Goal: Task Accomplishment & Management: Manage account settings

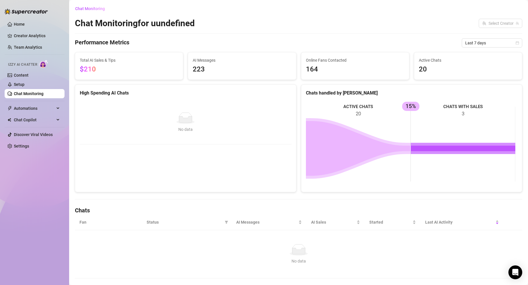
click at [33, 93] on link "Chat Monitoring" at bounding box center [29, 93] width 30 height 5
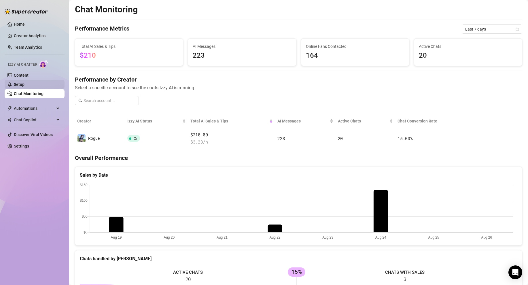
click at [24, 83] on link "Setup" at bounding box center [19, 84] width 11 height 5
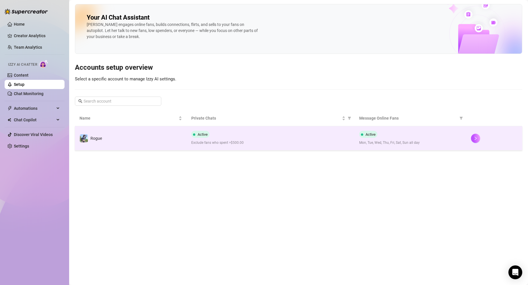
click at [120, 136] on td "Rogue" at bounding box center [131, 138] width 112 height 24
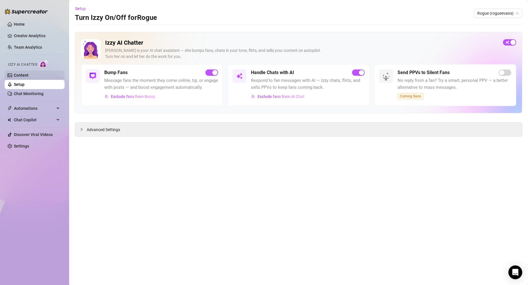
click at [29, 73] on link "Content" at bounding box center [21, 75] width 15 height 5
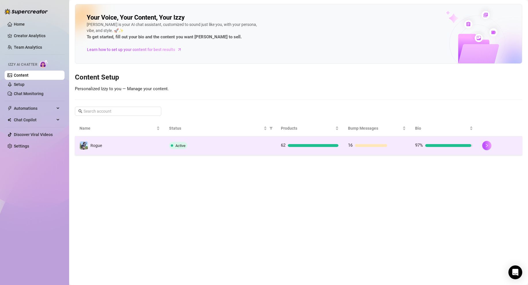
click at [153, 145] on td "Rogue" at bounding box center [120, 145] width 90 height 19
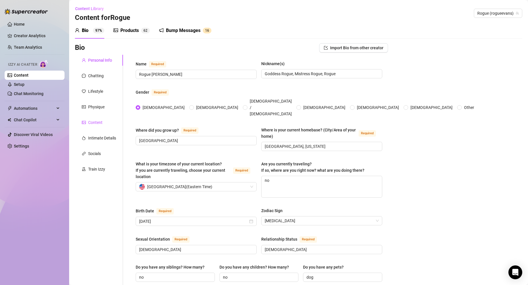
click at [99, 122] on div "Content" at bounding box center [95, 122] width 14 height 6
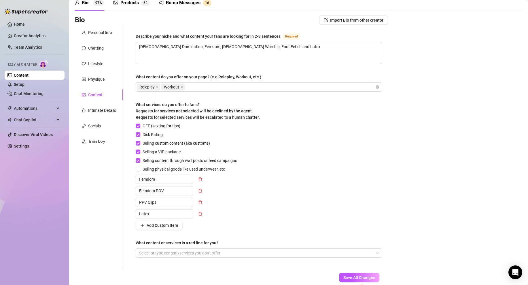
scroll to position [32, 0]
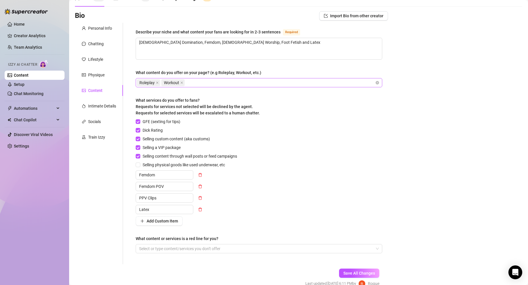
click at [219, 85] on div "Roleplay Workout" at bounding box center [256, 83] width 238 height 8
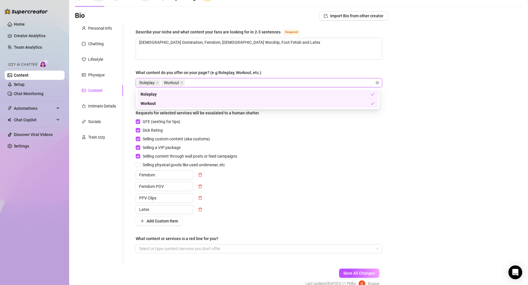
click at [204, 83] on div "Roleplay Workout" at bounding box center [256, 83] width 238 height 8
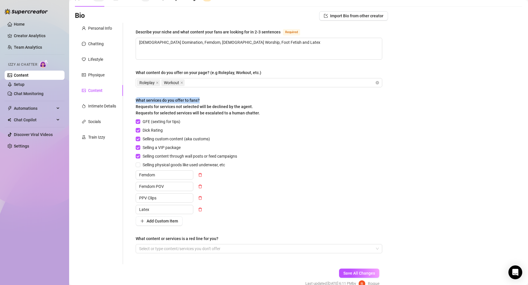
drag, startPoint x: 134, startPoint y: 99, endPoint x: 210, endPoint y: 102, distance: 76.4
click at [210, 102] on div "Describe your niche and what content your fans are looking for in 2-3 sentences…" at bounding box center [259, 144] width 258 height 242
click at [156, 100] on span "What services do you offer to fans? Requests for services not selected will be …" at bounding box center [198, 106] width 124 height 17
drag, startPoint x: 138, startPoint y: 99, endPoint x: 207, endPoint y: 98, distance: 69.8
click at [207, 98] on div "What services do you offer to fans? Requests for services not selected will be …" at bounding box center [198, 106] width 124 height 19
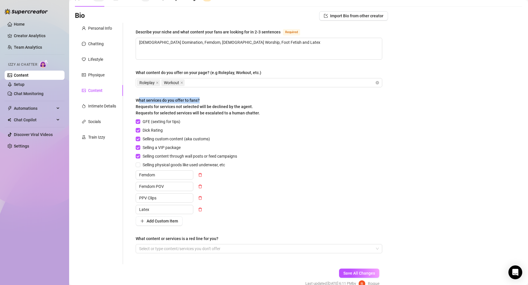
click at [172, 99] on span "What services do you offer to fans? Requests for services not selected will be …" at bounding box center [198, 106] width 124 height 17
click at [146, 99] on span "What services do you offer to fans? Requests for services not selected will be …" at bounding box center [198, 106] width 124 height 17
drag, startPoint x: 146, startPoint y: 99, endPoint x: 162, endPoint y: 101, distance: 15.9
click at [162, 101] on span "What services do you offer to fans? Requests for services not selected will be …" at bounding box center [198, 106] width 124 height 17
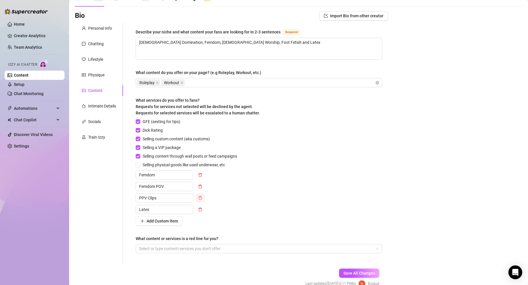
click at [202, 196] on icon "delete" at bounding box center [200, 198] width 4 height 4
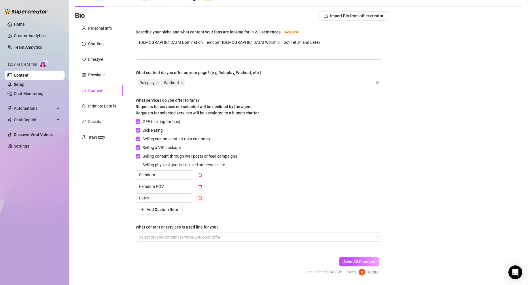
click at [201, 197] on icon "delete" at bounding box center [200, 198] width 4 height 4
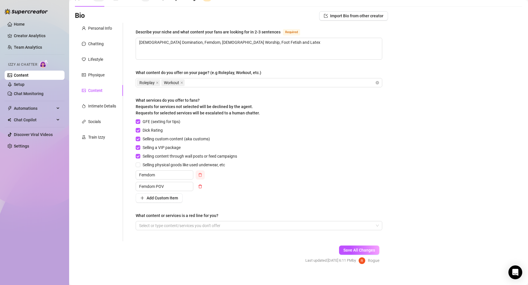
click at [200, 175] on icon "delete" at bounding box center [200, 175] width 4 height 4
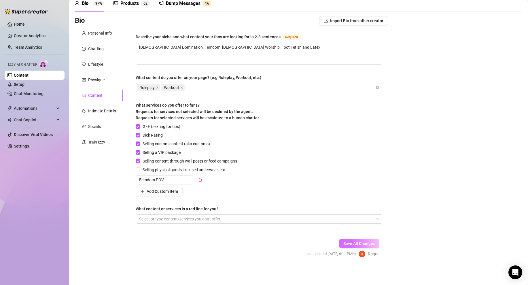
click at [368, 244] on span "Save All Changes" at bounding box center [360, 243] width 32 height 5
click at [103, 112] on div "Intimate Details" at bounding box center [102, 111] width 28 height 6
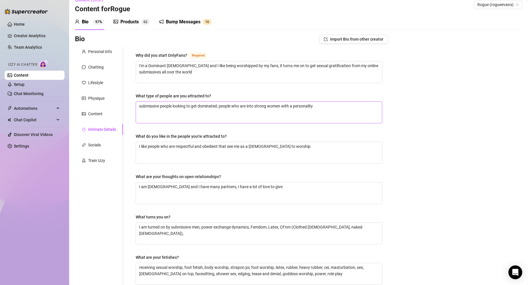
scroll to position [0, 0]
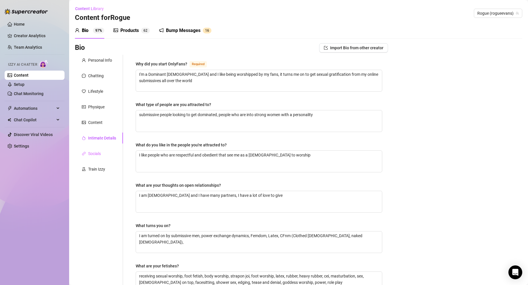
click at [102, 152] on div "Socials" at bounding box center [99, 153] width 48 height 11
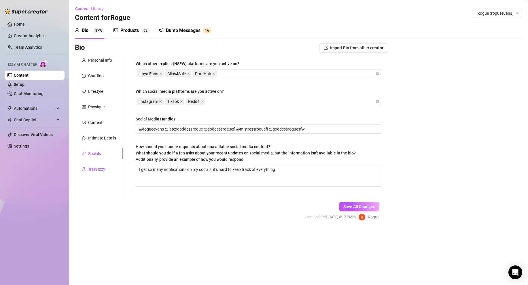
click at [93, 168] on div "Train Izzy" at bounding box center [96, 169] width 17 height 6
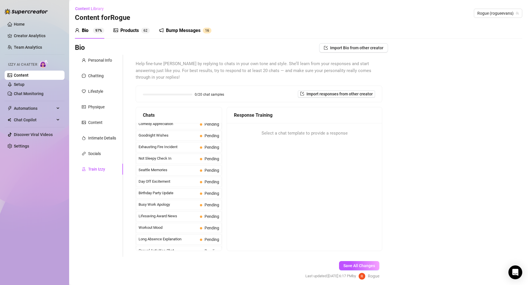
scroll to position [421, 0]
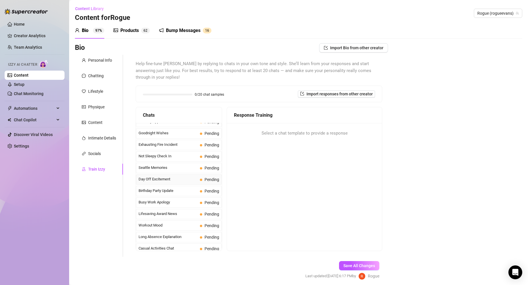
click at [170, 176] on span "Day Off Excitement" at bounding box center [168, 179] width 59 height 6
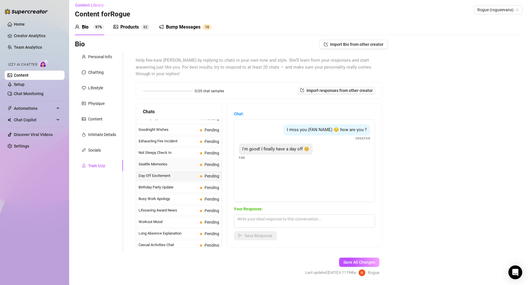
scroll to position [6, 0]
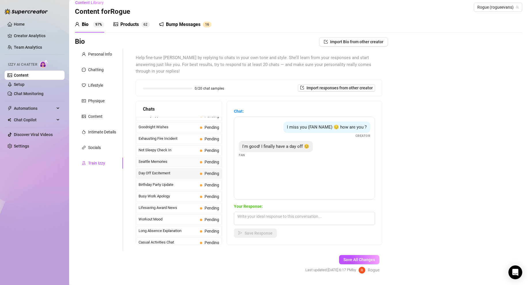
click at [166, 159] on span "Seattle Memories" at bounding box center [168, 162] width 59 height 6
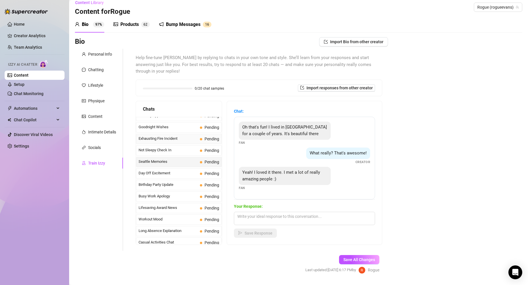
click at [176, 136] on span "Exhausting Fire Incident" at bounding box center [168, 139] width 59 height 6
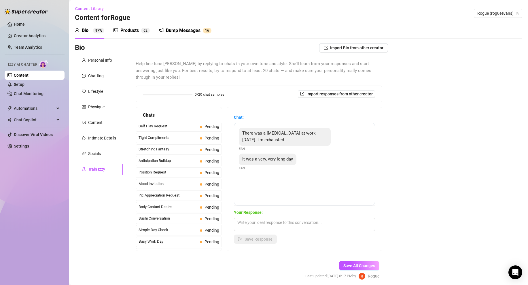
scroll to position [0, 0]
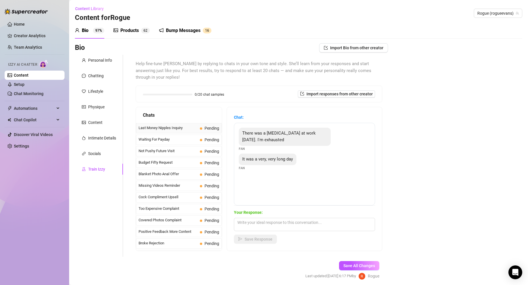
click at [157, 125] on span "Last Money Nipples Inquiry" at bounding box center [168, 128] width 59 height 6
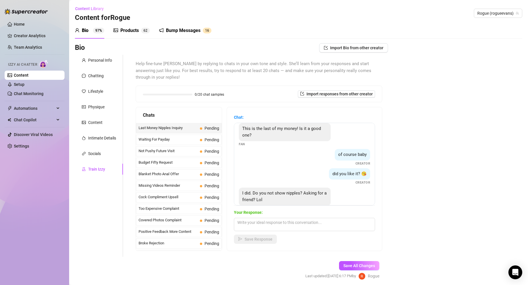
scroll to position [18, 0]
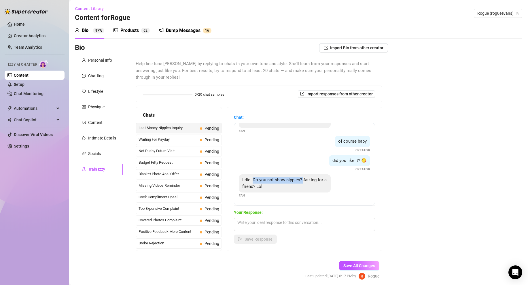
drag, startPoint x: 253, startPoint y: 173, endPoint x: 304, endPoint y: 173, distance: 51.3
click at [304, 177] on span "I did. Do you not show nipples? Asking for a friend? Lol" at bounding box center [284, 183] width 84 height 12
click at [254, 220] on textarea at bounding box center [304, 224] width 141 height 13
type textarea "sdfasfaf"
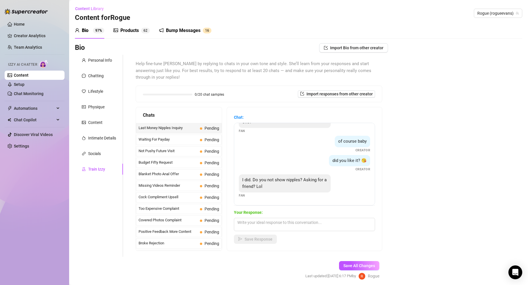
click at [122, 30] on div "Products" at bounding box center [129, 30] width 18 height 7
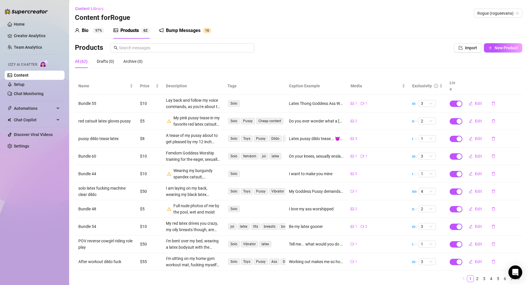
click at [184, 29] on div "Bump Messages" at bounding box center [183, 30] width 35 height 7
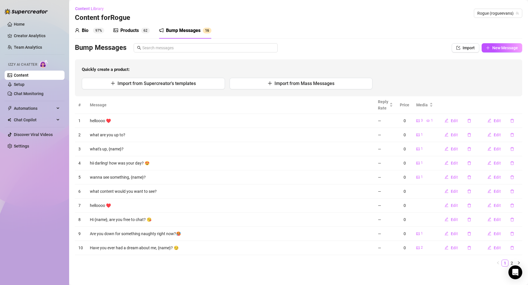
click at [124, 29] on div "Products" at bounding box center [129, 30] width 18 height 7
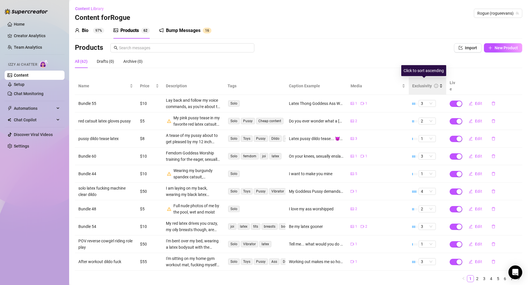
click at [418, 83] on div "Exclusivity" at bounding box center [422, 86] width 20 height 6
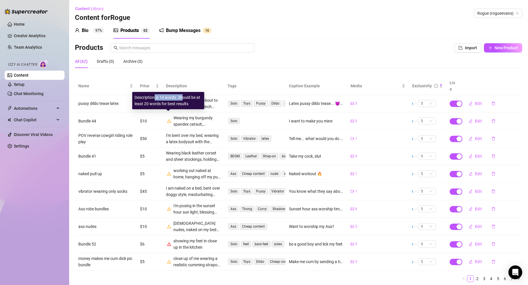
drag, startPoint x: 155, startPoint y: 98, endPoint x: 184, endPoint y: 100, distance: 28.6
click at [184, 100] on div "Description is 14 words. Should be at least 20 words for best results" at bounding box center [168, 100] width 67 height 13
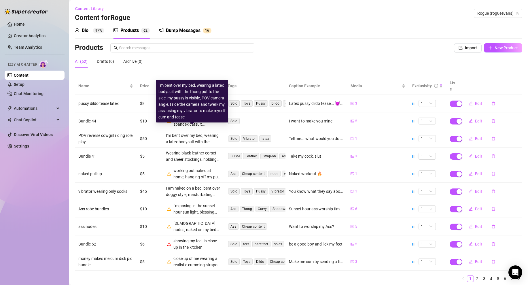
scroll to position [13, 0]
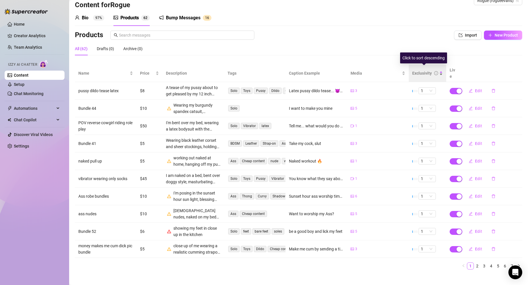
click at [425, 71] on div "Exclusivity" at bounding box center [422, 73] width 20 height 6
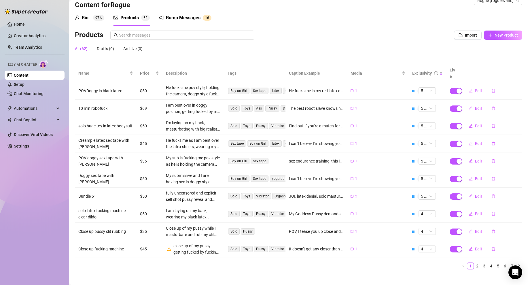
click at [475, 88] on span "Edit" at bounding box center [478, 90] width 7 height 5
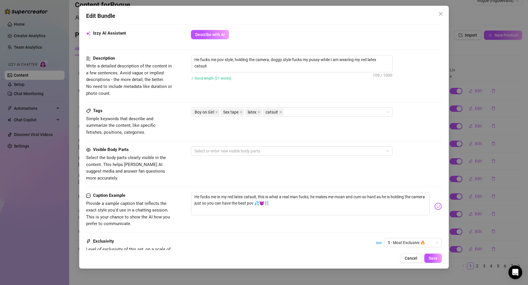
scroll to position [206, 0]
click at [415, 262] on button "Cancel" at bounding box center [411, 258] width 22 height 9
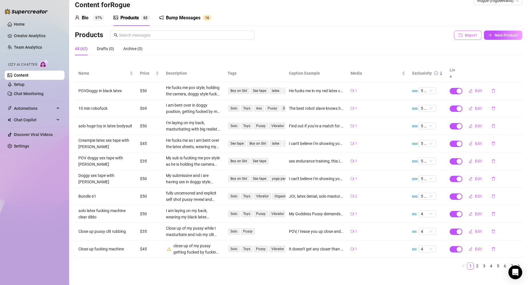
click at [465, 35] on span "Import" at bounding box center [471, 35] width 12 height 5
type textarea "Type your message here..."
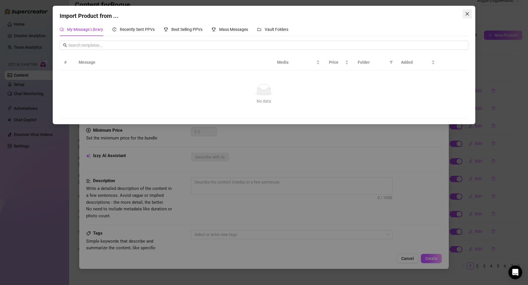
click at [466, 13] on icon "close" at bounding box center [467, 14] width 5 height 5
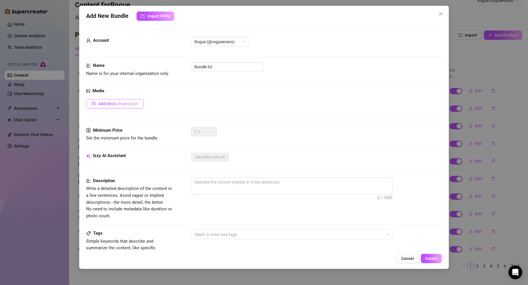
click at [127, 101] on button "Add Media from Vault" at bounding box center [115, 103] width 58 height 9
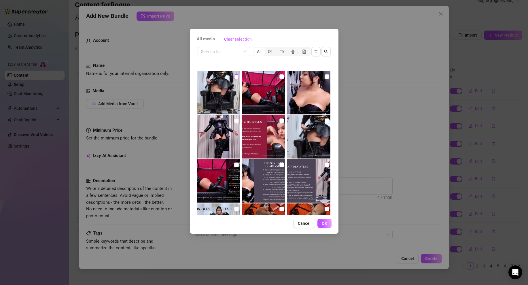
click at [235, 77] on input "checkbox" at bounding box center [236, 76] width 5 height 5
checkbox input "true"
click at [323, 223] on span "OK" at bounding box center [324, 223] width 5 height 5
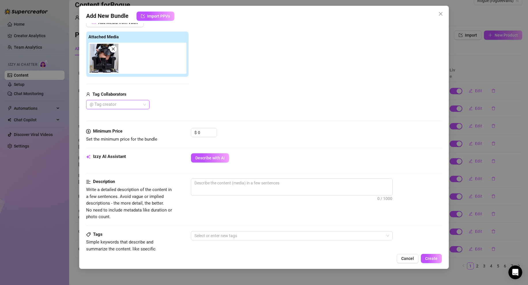
scroll to position [104, 0]
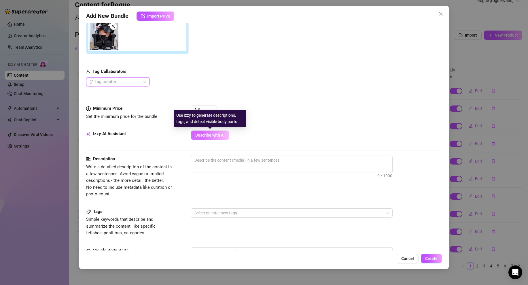
click at [208, 135] on span "Describe with AI" at bounding box center [209, 135] width 29 height 5
type textarea "Rogue"
type textarea "Rogue [PERSON_NAME]"
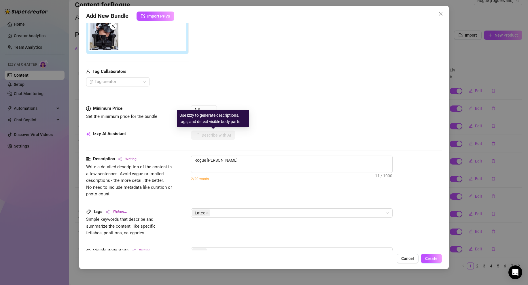
type textarea "Rogue [PERSON_NAME] teases"
type textarea "Rogue [PERSON_NAME] teases in"
type textarea "Rogue [PERSON_NAME] teases in a"
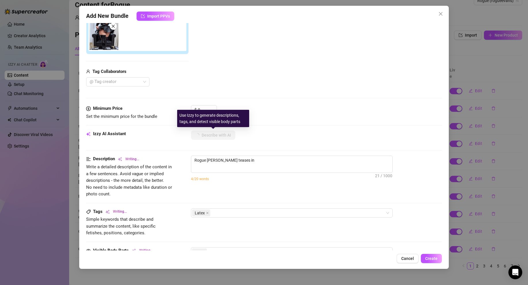
type textarea "Rogue [PERSON_NAME] teases in a"
type textarea "Rogue [PERSON_NAME] teases in a tight"
type textarea "Rogue [PERSON_NAME] teases in a tight black"
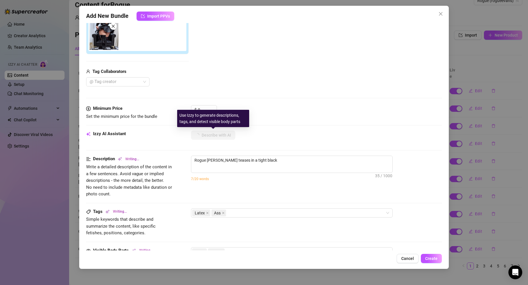
type textarea "Rogue [PERSON_NAME] teases in a tight black latex"
type textarea "Rogue [PERSON_NAME] teases in a tight black latex dress"
type textarea "Rogue [PERSON_NAME] teases in a tight black latex dress with"
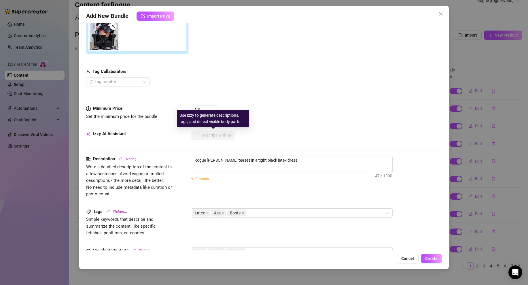
type textarea "Rogue [PERSON_NAME] teases in a tight black latex dress with"
type textarea "Rogue [PERSON_NAME] teases in a tight black latex dress with a"
type textarea "Rogue [PERSON_NAME] teases in a tight black latex dress with a corset"
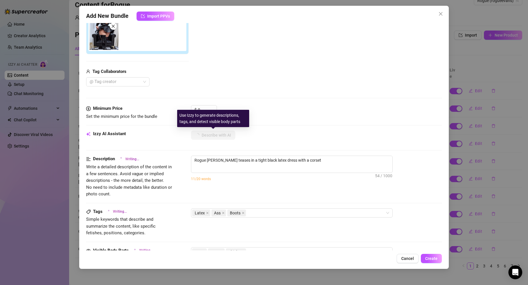
type textarea "Rogue [PERSON_NAME] teases in a tight black latex dress with a corset waist,"
type textarea "Rogue [PERSON_NAME] teases in a tight black latex dress with a corset waist, li…"
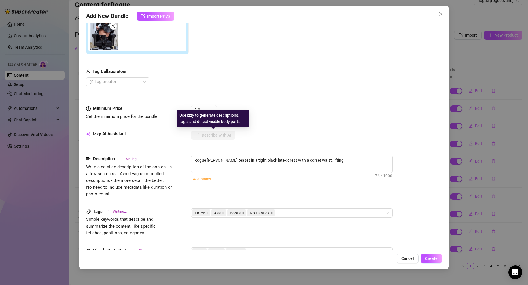
type textarea "Rogue [PERSON_NAME] teases in a tight black latex dress with a corset waist, li…"
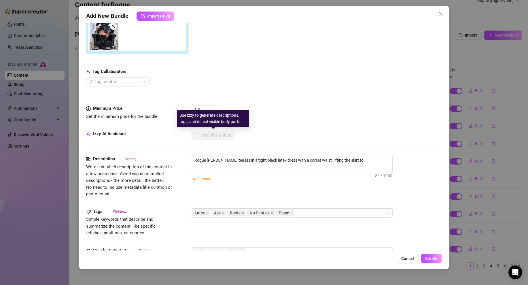
type textarea "Rogue [PERSON_NAME] teases in a tight black latex dress with a corset waist, li…"
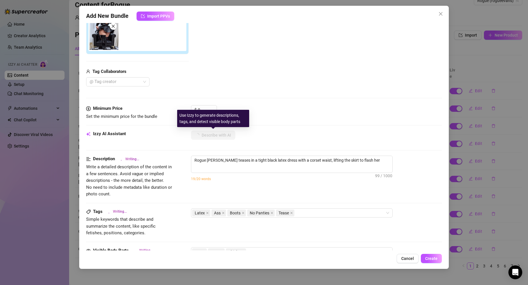
type textarea "Rogue [PERSON_NAME] teases in a tight black latex dress with a corset waist, li…"
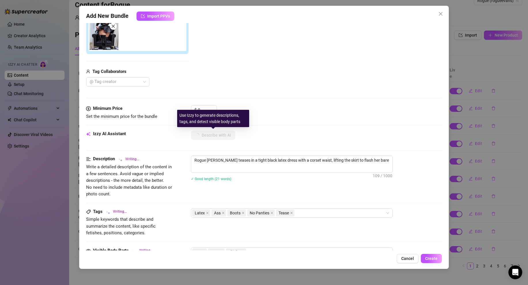
type textarea "Rogue [PERSON_NAME] teases in a tight black latex dress with a corset waist, li…"
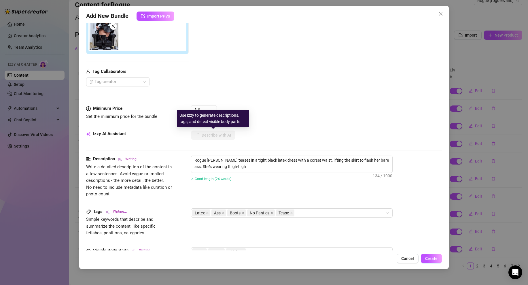
type textarea "Rogue [PERSON_NAME] teases in a tight black latex dress with a corset waist, li…"
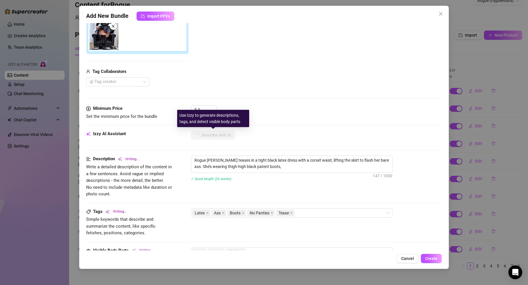
type textarea "Rogue [PERSON_NAME] teases in a tight black latex dress with a corset waist, li…"
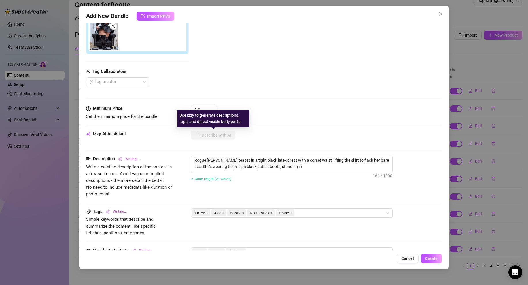
type textarea "Rogue [PERSON_NAME] teases in a tight black latex dress with a corset waist, li…"
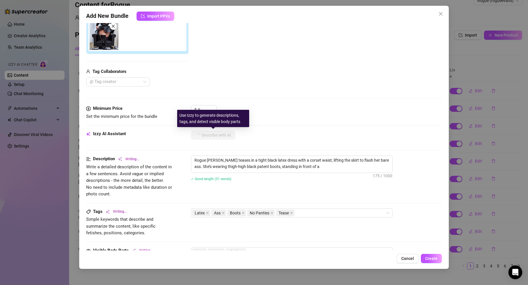
type textarea "Rogue [PERSON_NAME] teases in a tight black latex dress with a corset waist, li…"
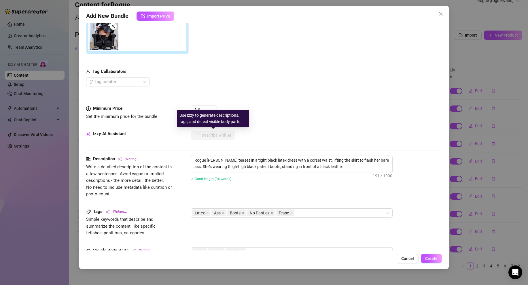
type textarea "Rogue [PERSON_NAME] teases in a tight black latex dress with a corset waist, li…"
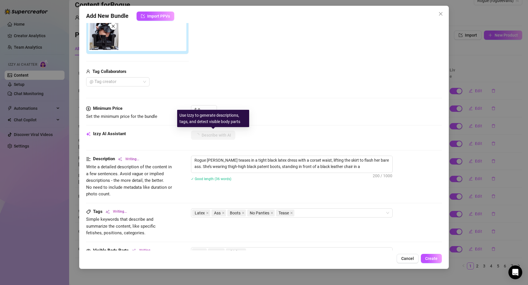
type textarea "Rogue [PERSON_NAME] teases in a tight black latex dress with a corset waist, li…"
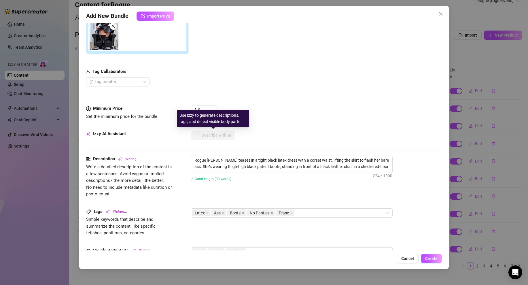
type textarea "Rogue [PERSON_NAME] teases in a tight black latex dress with a corset waist, li…"
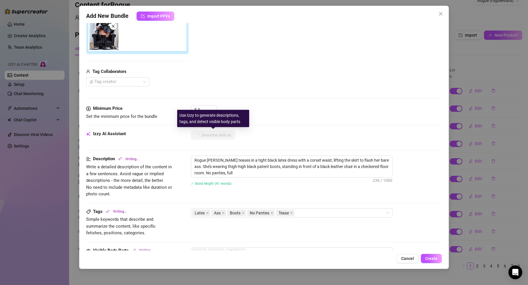
type textarea "Rogue [PERSON_NAME] teases in a tight black latex dress with a corset waist, li…"
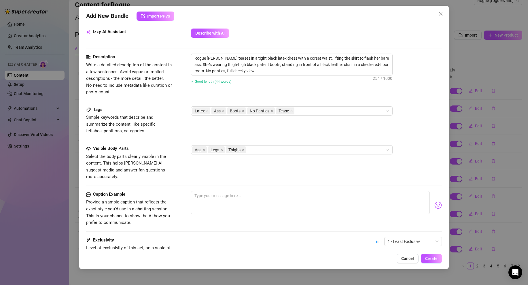
scroll to position [209, 0]
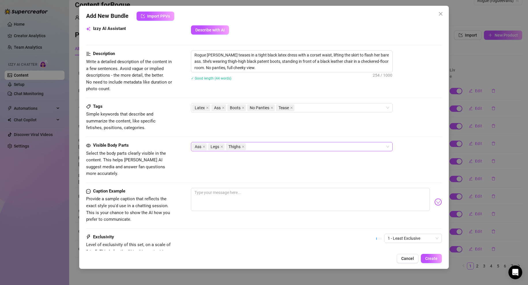
click at [273, 147] on div "Ass Legs Thighs" at bounding box center [288, 147] width 193 height 8
click at [442, 12] on icon "close" at bounding box center [441, 14] width 5 height 5
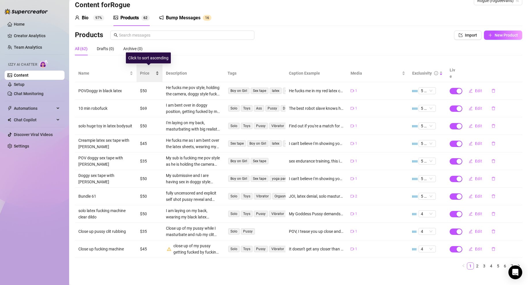
click at [142, 70] on span "Price" at bounding box center [147, 73] width 14 height 6
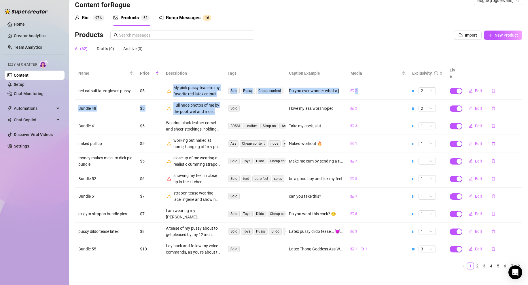
drag, startPoint x: 173, startPoint y: 81, endPoint x: 200, endPoint y: 108, distance: 37.9
click at [200, 108] on tbody "red catsuit latex gloves pussy $5 My pink pussy tease in my favorite red latex …" at bounding box center [299, 170] width 448 height 176
click at [190, 104] on div "Full nude photos of me by the pool, wet and moist" at bounding box center [196, 108] width 47 height 13
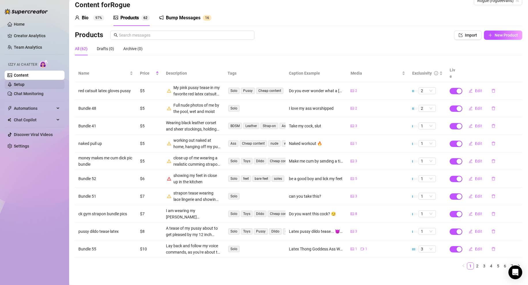
click at [24, 82] on link "Setup" at bounding box center [19, 84] width 11 height 5
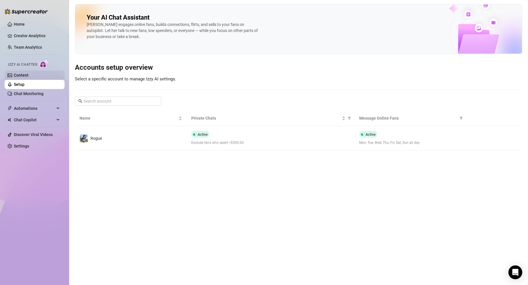
click at [19, 78] on link "Content" at bounding box center [21, 75] width 15 height 5
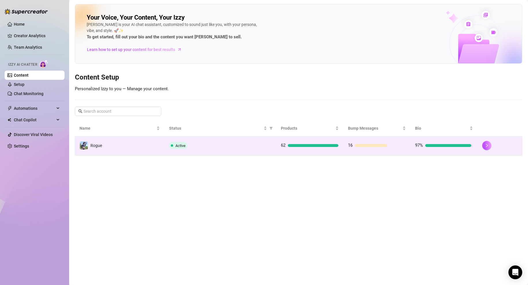
click at [128, 145] on td "Rogue" at bounding box center [120, 145] width 90 height 19
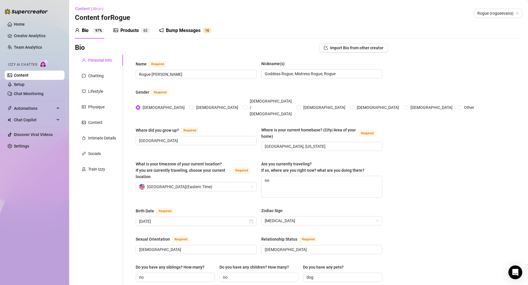
click at [177, 30] on div "Bump Messages" at bounding box center [183, 30] width 35 height 7
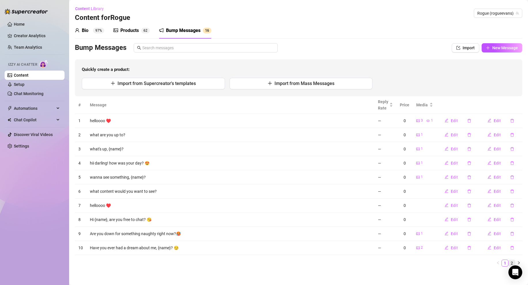
click at [509, 262] on link "2" at bounding box center [512, 263] width 6 height 6
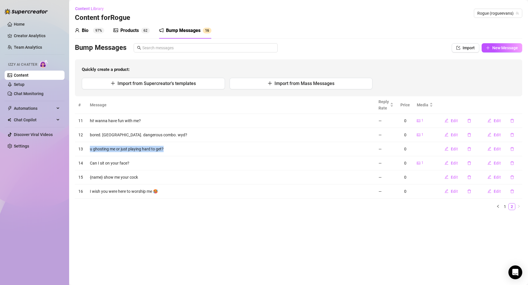
drag, startPoint x: 90, startPoint y: 149, endPoint x: 171, endPoint y: 150, distance: 80.7
click at [171, 150] on td "u ghosting me or just playing hard to get?" at bounding box center [230, 149] width 289 height 14
click at [123, 150] on td "u ghosting me or just playing hard to get?" at bounding box center [230, 149] width 289 height 14
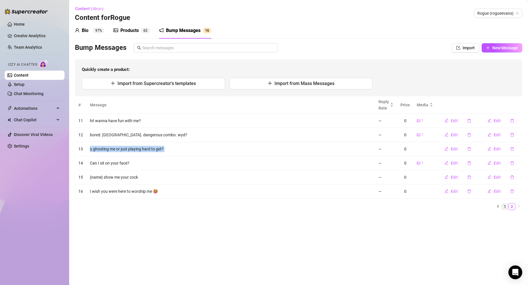
click at [503, 206] on link "1" at bounding box center [505, 206] width 6 height 6
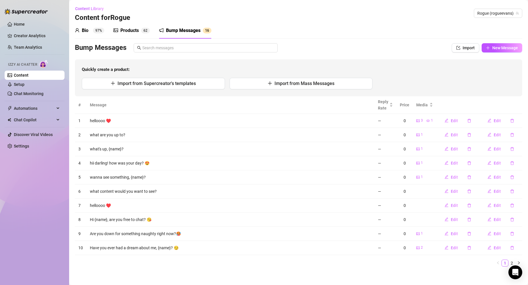
click at [95, 122] on td "helloooo ♥️" at bounding box center [230, 121] width 288 height 14
click at [104, 123] on td "helloooo ♥️" at bounding box center [230, 121] width 288 height 14
click at [451, 178] on span "Edit" at bounding box center [454, 177] width 7 height 5
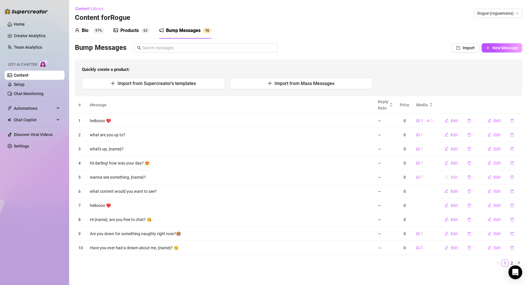
type textarea "wanna see something, {name}?"
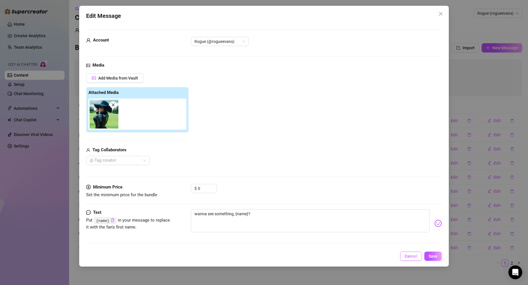
click at [412, 257] on span "Cancel" at bounding box center [411, 256] width 13 height 5
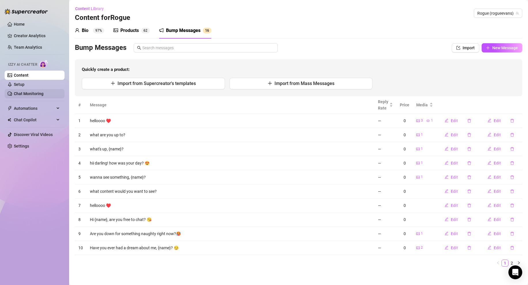
click at [31, 93] on link "Chat Monitoring" at bounding box center [29, 93] width 30 height 5
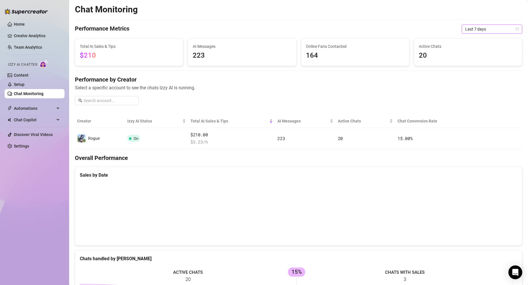
click at [478, 30] on span "Last 7 days" at bounding box center [492, 29] width 54 height 9
click at [480, 61] on div "Last 30 days" at bounding box center [487, 59] width 51 height 6
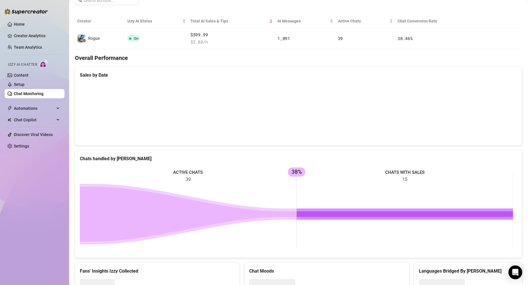
scroll to position [125, 0]
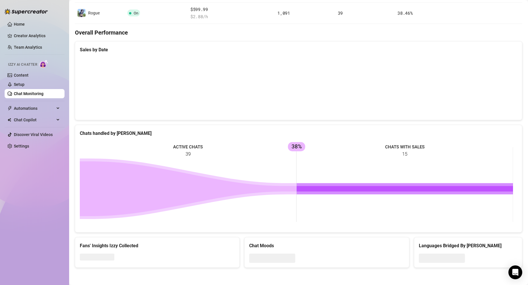
drag, startPoint x: 291, startPoint y: 146, endPoint x: 308, endPoint y: 146, distance: 16.7
click at [308, 146] on rect at bounding box center [296, 184] width 433 height 86
click at [296, 147] on rect at bounding box center [296, 184] width 433 height 86
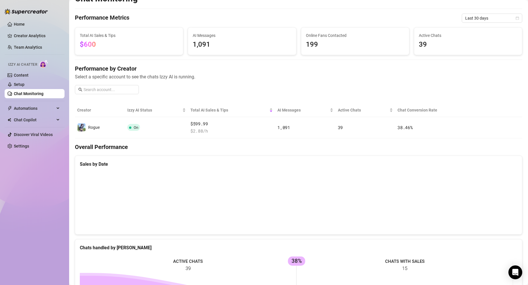
scroll to position [0, 0]
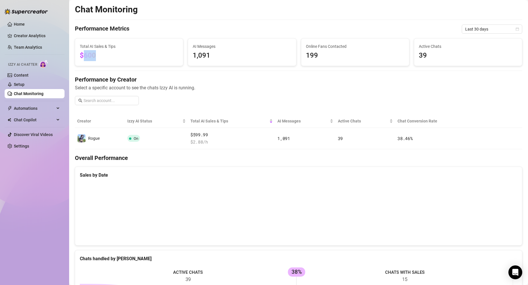
drag, startPoint x: 84, startPoint y: 55, endPoint x: 103, endPoint y: 56, distance: 19.3
click at [103, 56] on span "$600" at bounding box center [129, 55] width 99 height 11
click at [226, 54] on span "1,091" at bounding box center [242, 55] width 99 height 11
drag, startPoint x: 222, startPoint y: 56, endPoint x: 225, endPoint y: 56, distance: 3.8
click at [225, 56] on span "1,091" at bounding box center [242, 55] width 99 height 11
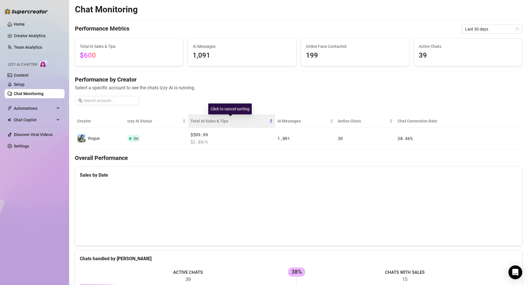
click at [227, 124] on span "Total AI Sales & Tips" at bounding box center [229, 121] width 78 height 6
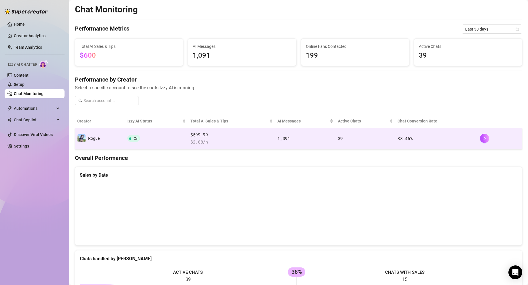
click at [176, 137] on td "On" at bounding box center [156, 138] width 63 height 21
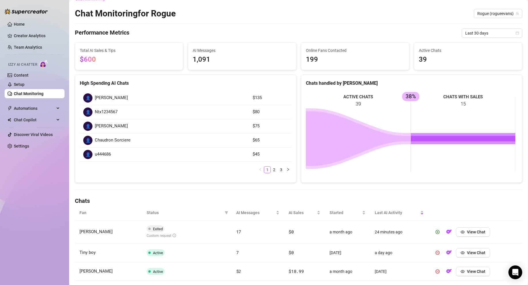
scroll to position [161, 0]
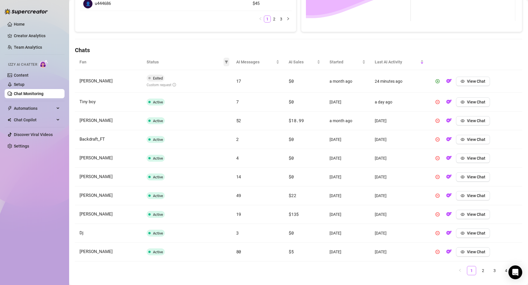
click at [226, 61] on icon "filter" at bounding box center [226, 61] width 3 height 3
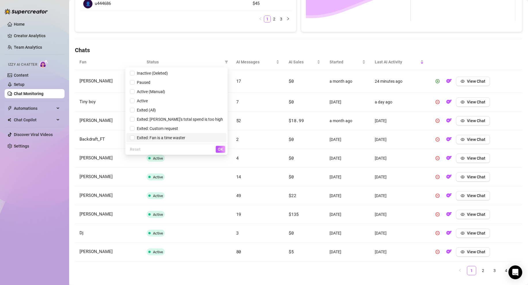
click at [184, 137] on span "Exited: Fan is a time waster" at bounding box center [160, 137] width 51 height 5
click at [185, 139] on span "Exited: Fan is a time waster" at bounding box center [160, 137] width 51 height 5
checkbox input "false"
click at [178, 128] on span "Exited: Custom request" at bounding box center [157, 128] width 44 height 5
checkbox input "true"
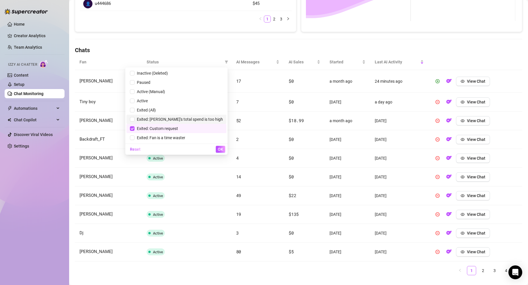
click at [186, 120] on span "Exited: [PERSON_NAME]'s total spend is too high" at bounding box center [179, 119] width 88 height 5
checkbox input "true"
click at [221, 148] on span "OK" at bounding box center [220, 149] width 5 height 5
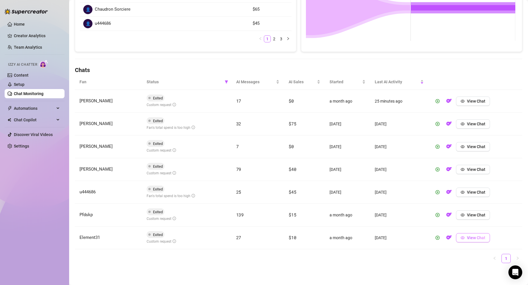
click at [484, 240] on button "View Chat" at bounding box center [473, 237] width 34 height 9
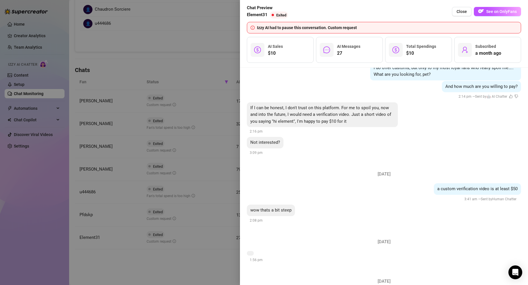
scroll to position [1470, 0]
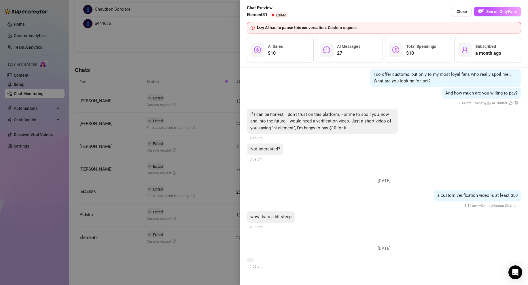
click at [149, 168] on div at bounding box center [264, 142] width 528 height 285
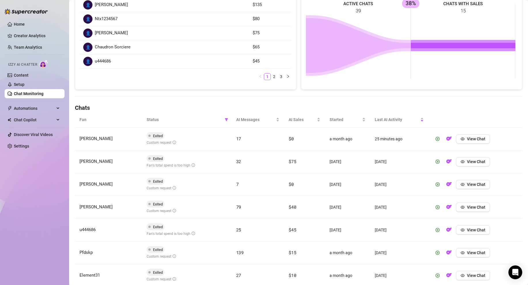
scroll to position [0, 0]
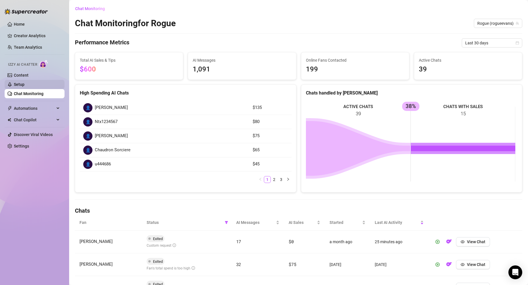
click at [19, 82] on link "Setup" at bounding box center [19, 84] width 11 height 5
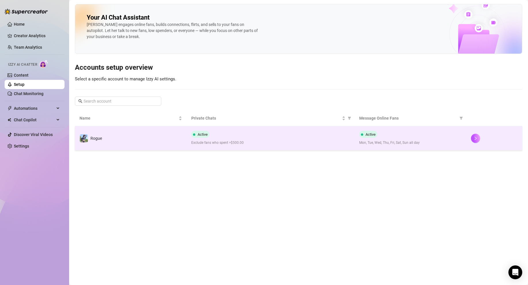
click at [143, 143] on td "Rogue" at bounding box center [131, 138] width 112 height 24
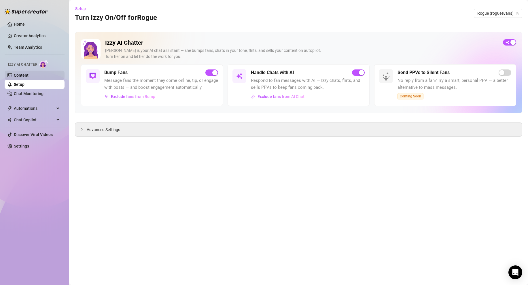
click at [27, 77] on link "Content" at bounding box center [21, 75] width 15 height 5
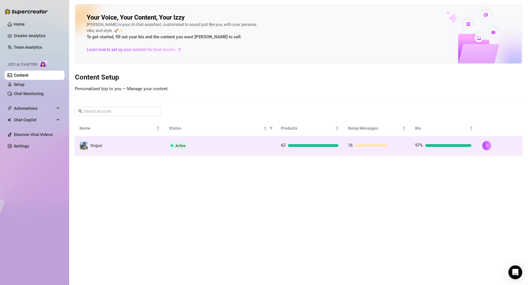
click at [246, 147] on div "Active" at bounding box center [220, 145] width 103 height 7
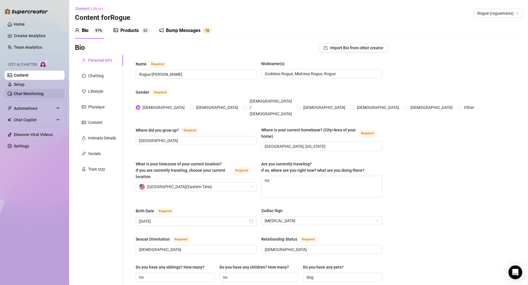
click at [28, 91] on link "Chat Monitoring" at bounding box center [29, 93] width 30 height 5
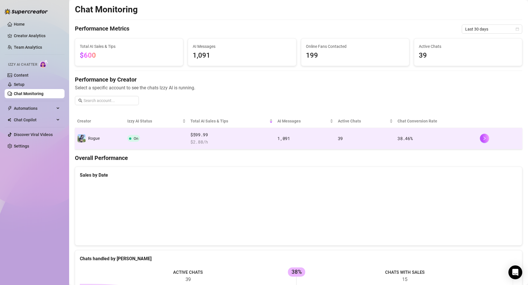
click at [146, 139] on td "On" at bounding box center [156, 138] width 63 height 21
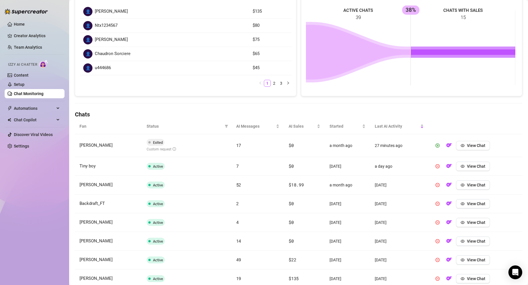
scroll to position [107, 0]
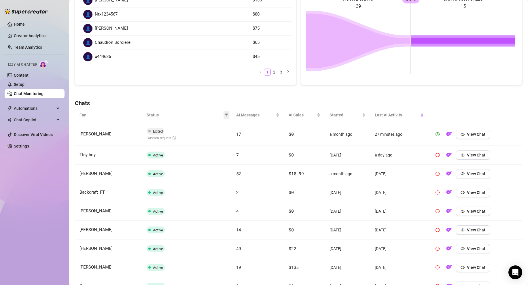
click at [225, 113] on icon "filter" at bounding box center [226, 114] width 3 height 3
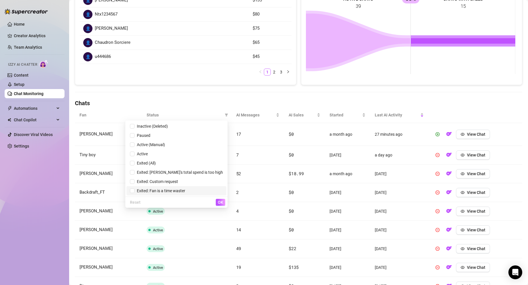
click at [185, 190] on span "Exited: Fan is a time waster" at bounding box center [160, 190] width 51 height 5
checkbox input "true"
click at [220, 203] on span "OK" at bounding box center [220, 202] width 5 height 5
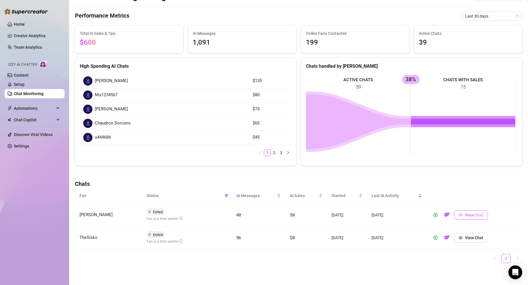
click at [466, 214] on span "View Chat" at bounding box center [474, 215] width 18 height 5
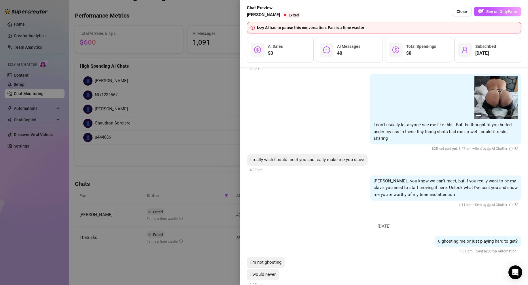
scroll to position [2194, 0]
drag, startPoint x: 389, startPoint y: 175, endPoint x: 446, endPoint y: 174, distance: 56.5
click at [446, 179] on span "[PERSON_NAME].. you know we can't meet, but if you really want to be my slave, …" at bounding box center [446, 188] width 144 height 19
drag, startPoint x: 438, startPoint y: 174, endPoint x: 446, endPoint y: 174, distance: 7.5
click at [438, 179] on span "[PERSON_NAME].. you know we can't meet, but if you really want to be my slave, …" at bounding box center [446, 188] width 144 height 19
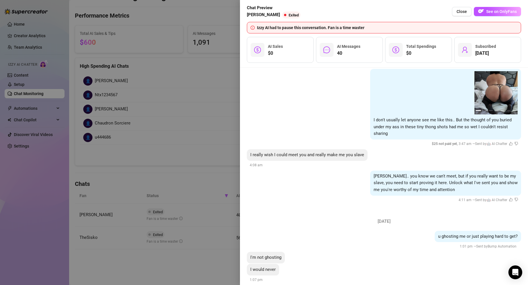
scroll to position [2203, 0]
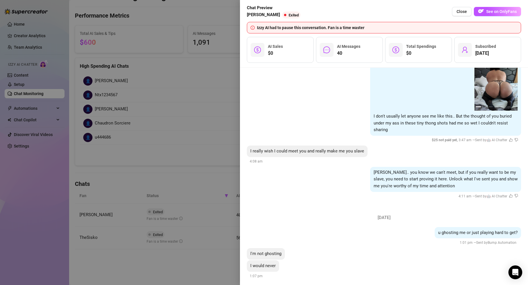
click at [465, 10] on span "Close" at bounding box center [462, 11] width 10 height 5
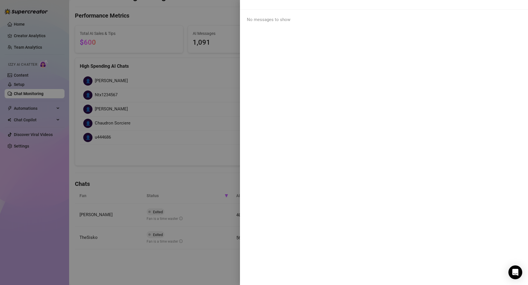
scroll to position [0, 0]
